Goal: Task Accomplishment & Management: Complete application form

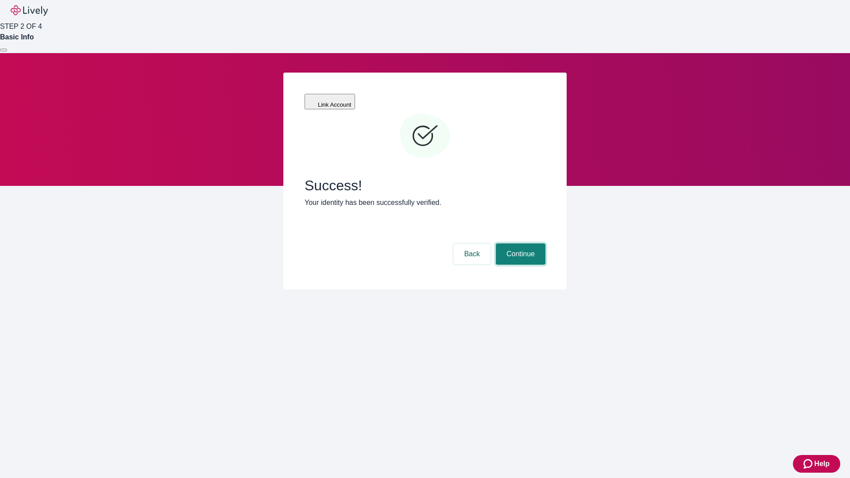
click at [519, 243] on button "Continue" at bounding box center [521, 253] width 50 height 21
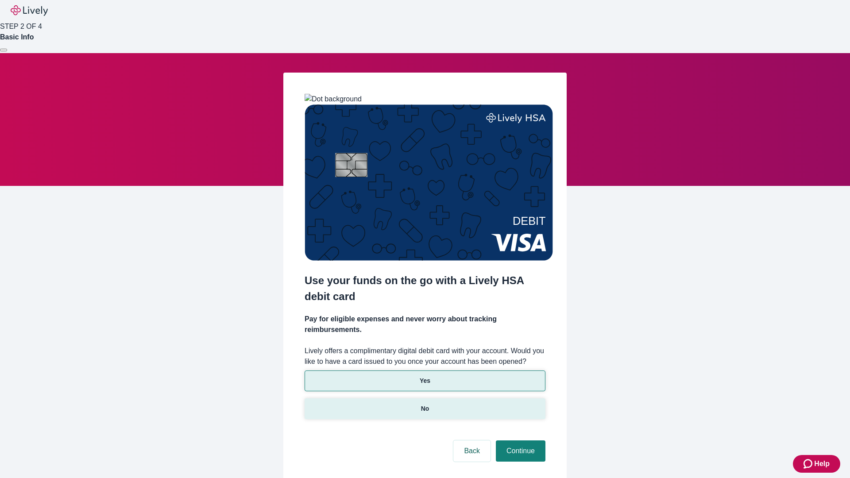
click at [425, 404] on p "No" at bounding box center [425, 408] width 8 height 9
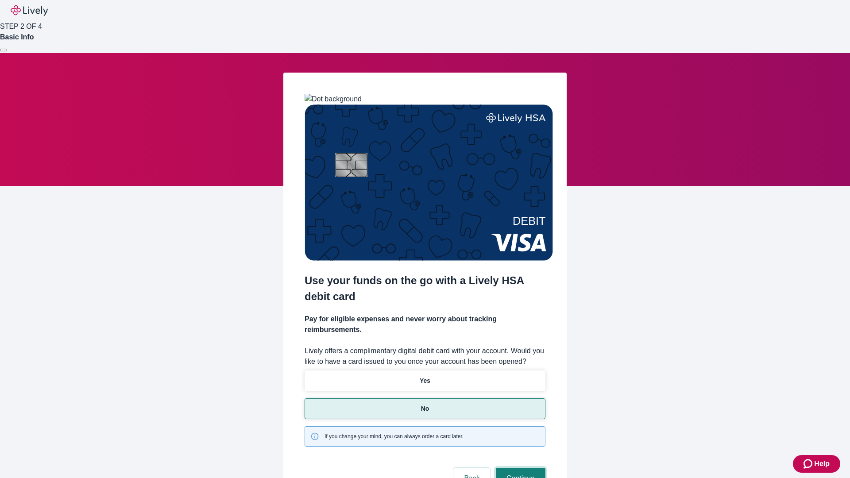
click at [519, 468] on button "Continue" at bounding box center [521, 478] width 50 height 21
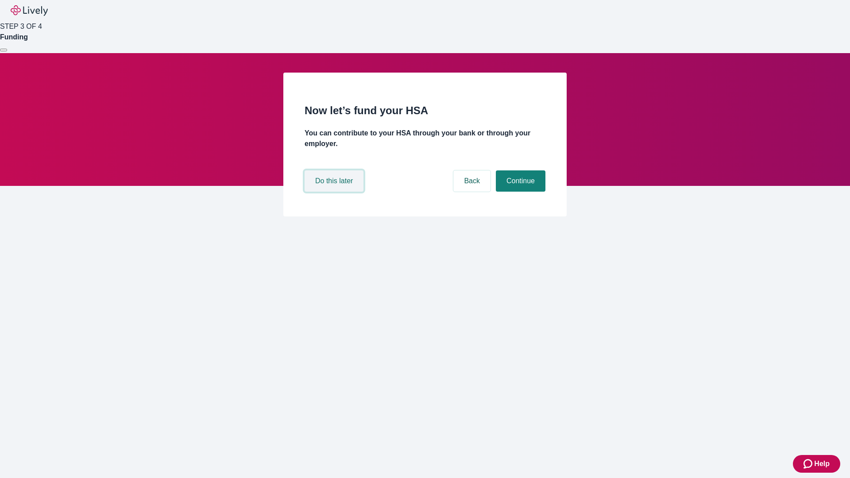
click at [335, 192] on button "Do this later" at bounding box center [334, 180] width 59 height 21
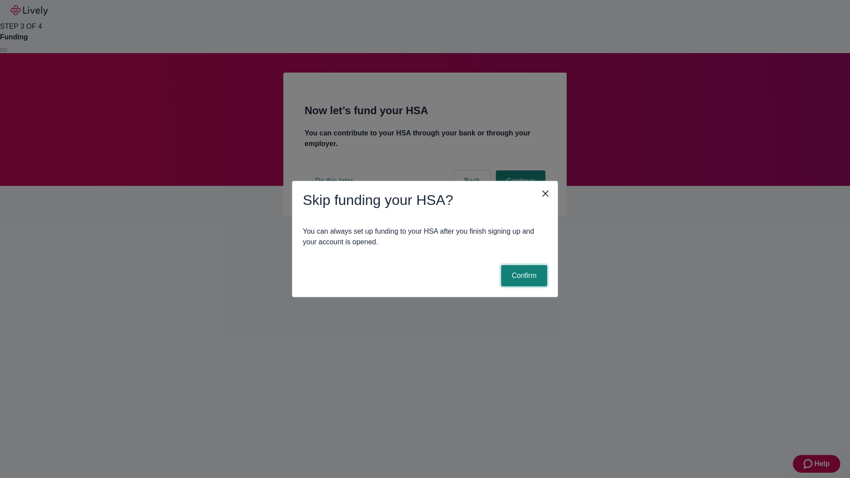
click at [523, 276] on button "Confirm" at bounding box center [524, 275] width 46 height 21
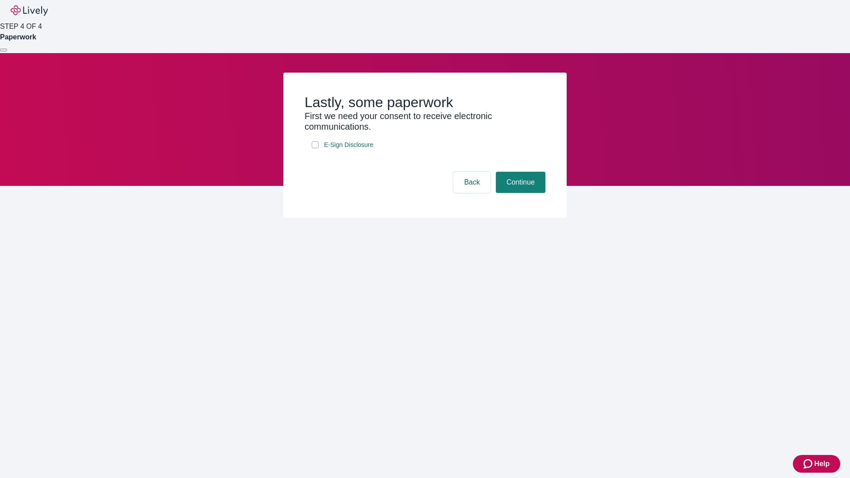
click at [315, 148] on input "E-Sign Disclosure" at bounding box center [315, 144] width 7 height 7
checkbox input "true"
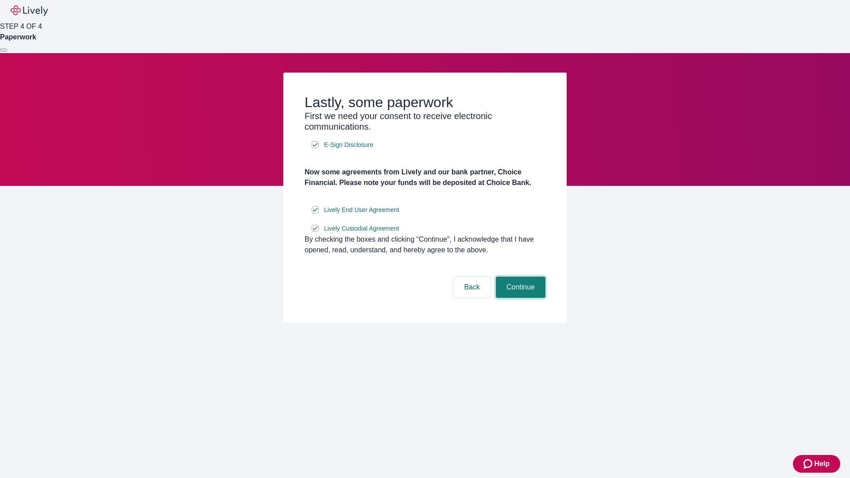
click at [519, 298] on button "Continue" at bounding box center [521, 287] width 50 height 21
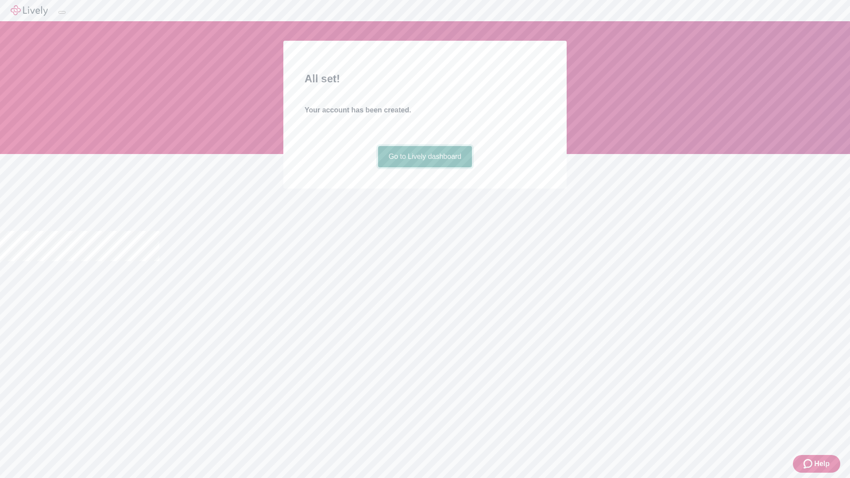
click at [425, 167] on link "Go to Lively dashboard" at bounding box center [425, 156] width 94 height 21
